Goal: Information Seeking & Learning: Learn about a topic

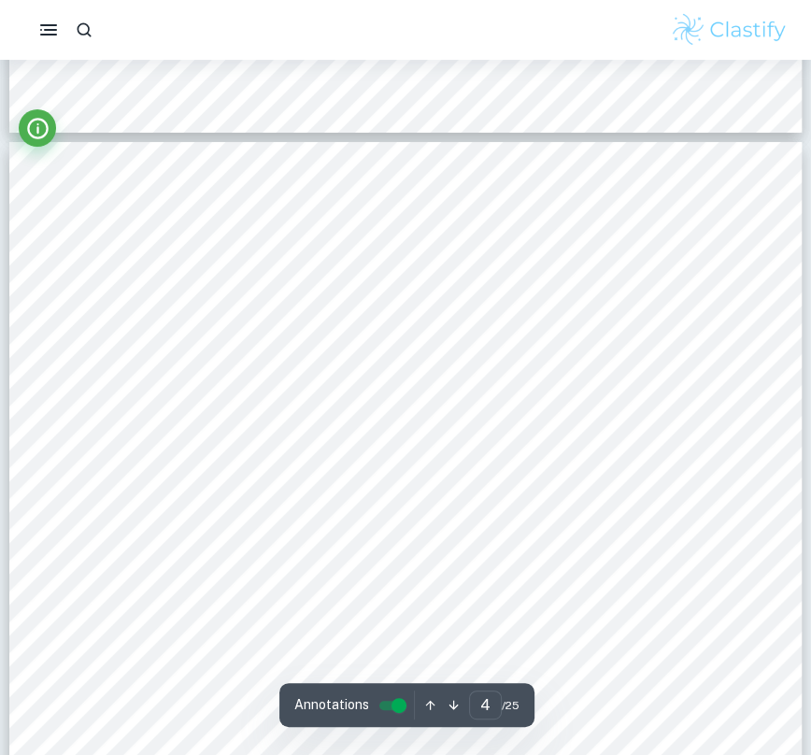
scroll to position [2891, 0]
type input "3"
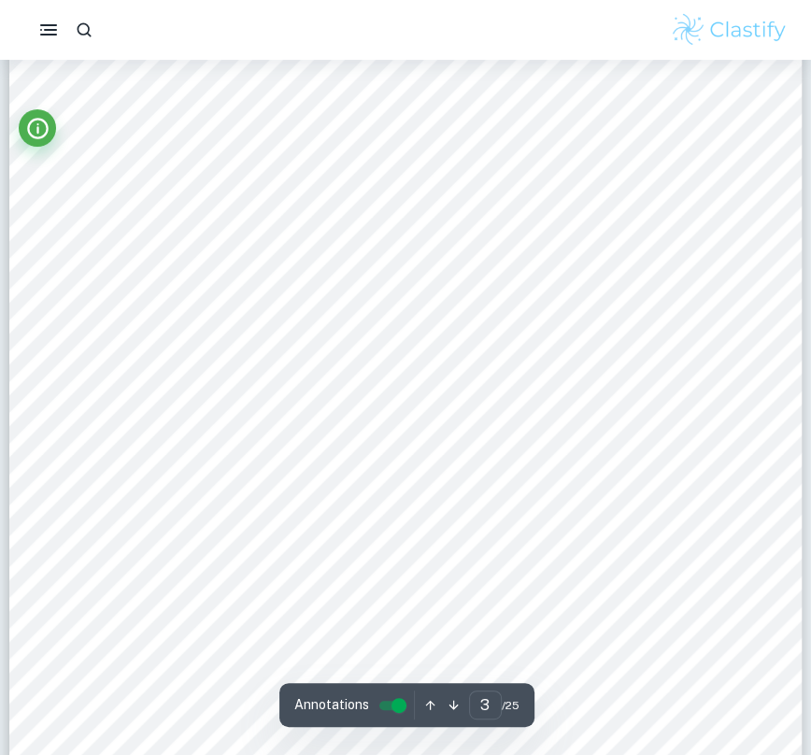
scroll to position [2646, 0]
